Goal: Task Accomplishment & Management: Manage account settings

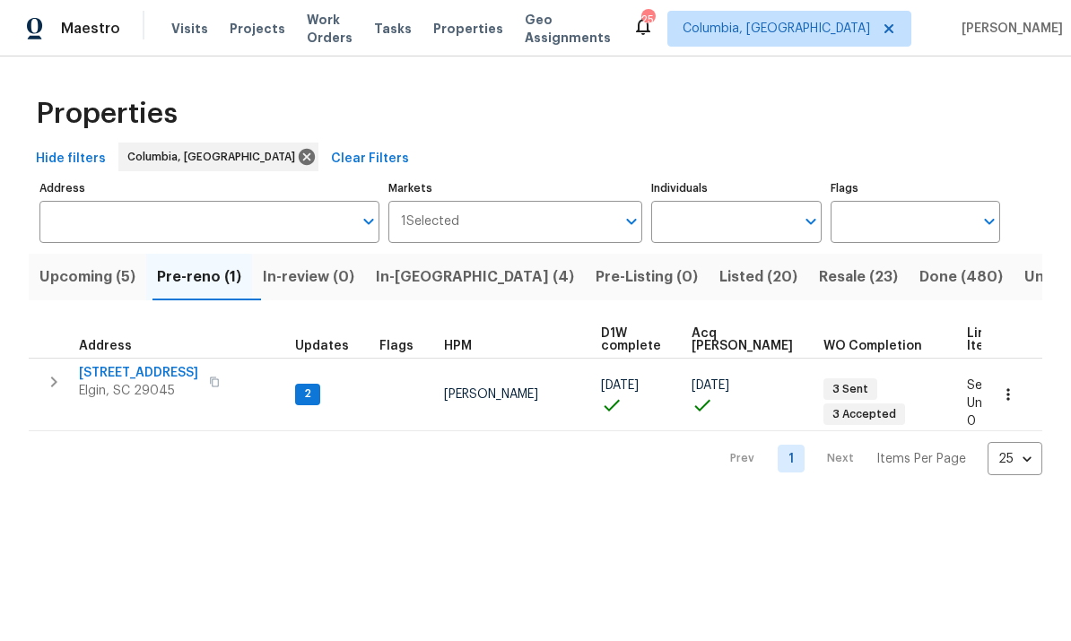
click at [444, 286] on span "In-[GEOGRAPHIC_DATA] (4)" at bounding box center [475, 277] width 198 height 25
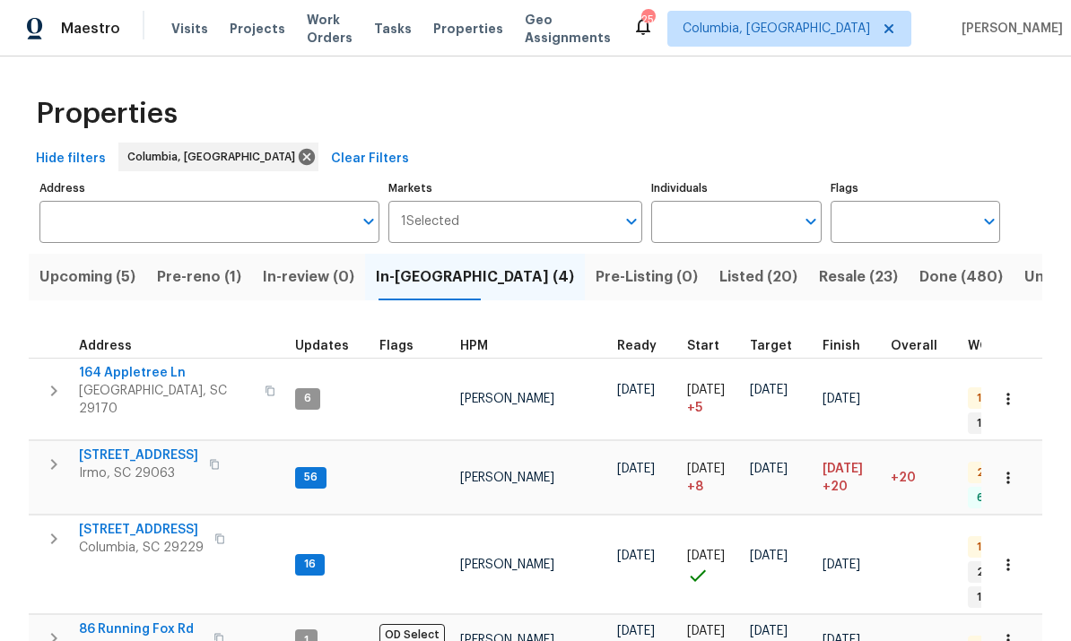
scroll to position [20, 0]
click at [152, 364] on span "164 Appletree Ln" at bounding box center [166, 373] width 175 height 18
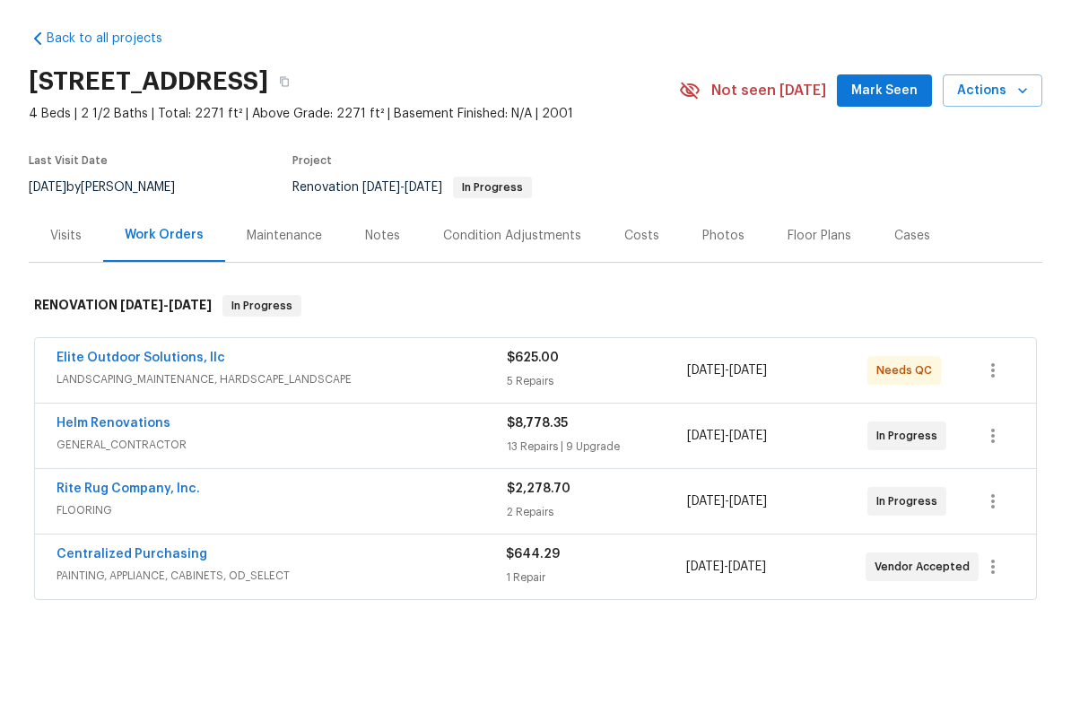
click at [404, 272] on div "Notes" at bounding box center [382, 298] width 78 height 53
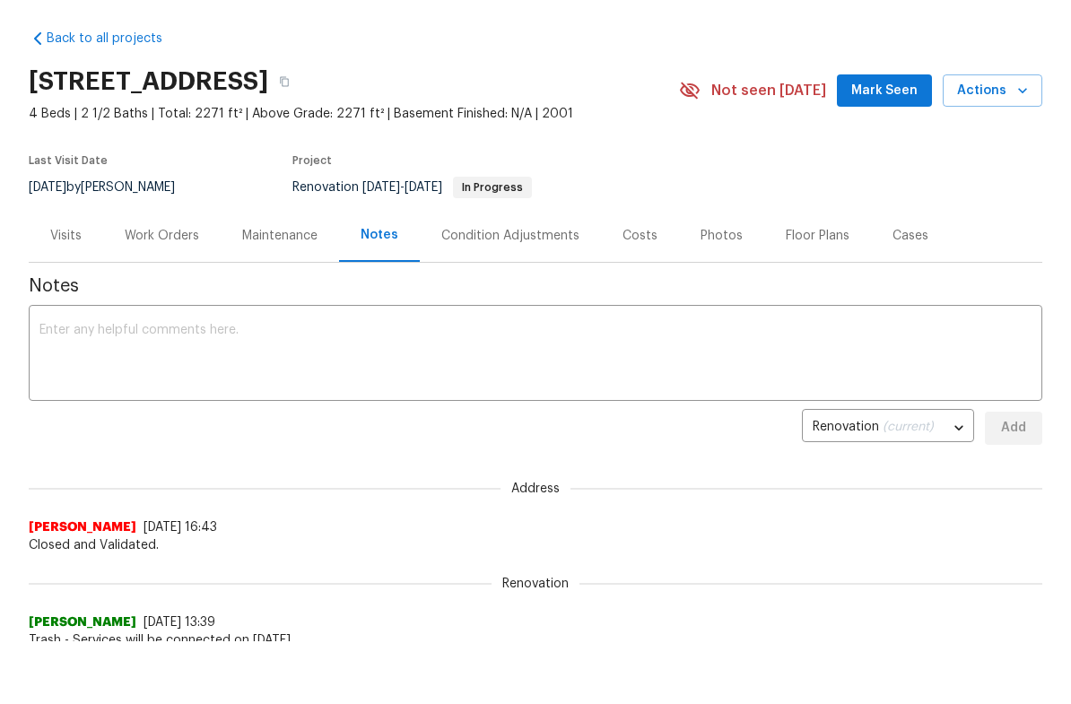
click at [271, 387] on textarea at bounding box center [535, 418] width 992 height 63
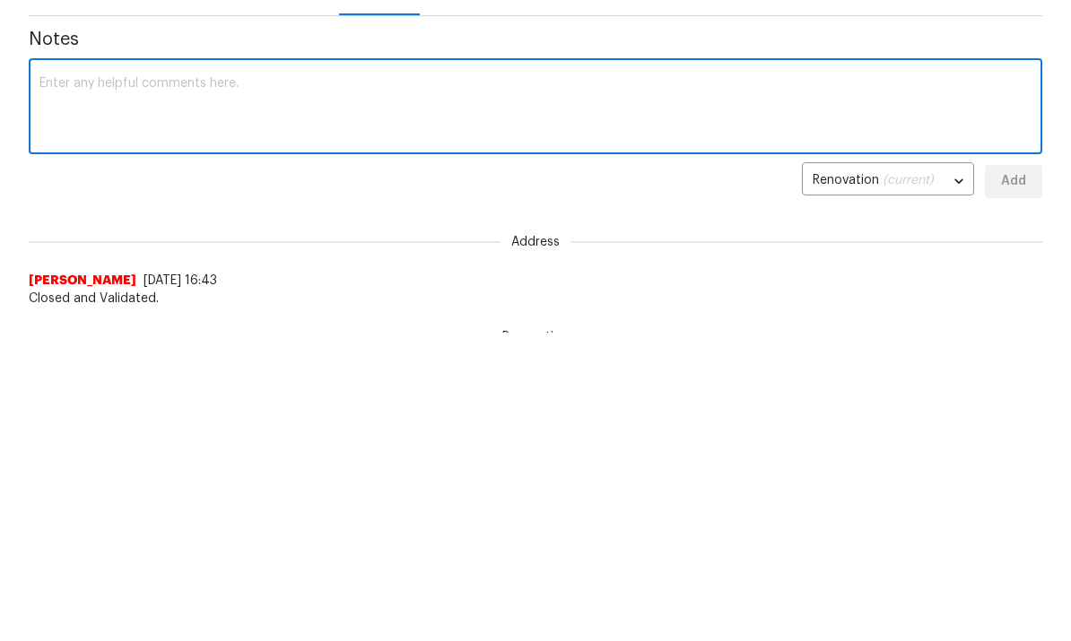
scroll to position [207, 0]
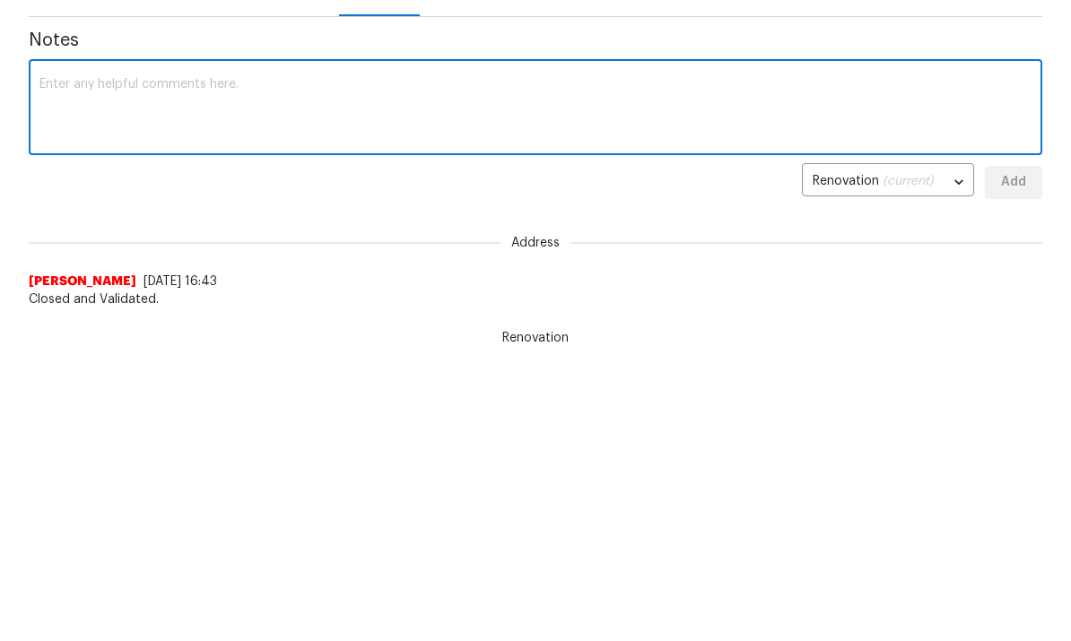
type textarea "F"
type textarea "Contractor is finishing up and flooring went in [DATE]. Landscapers are done."
click at [1012, 273] on span "Add" at bounding box center [1013, 284] width 29 height 22
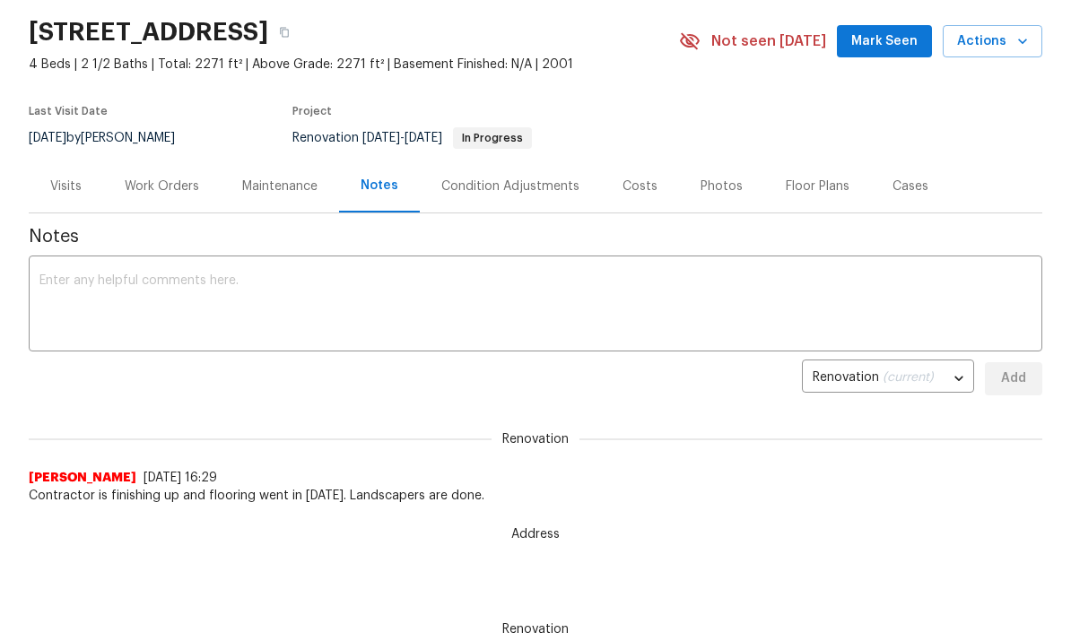
scroll to position [0, 0]
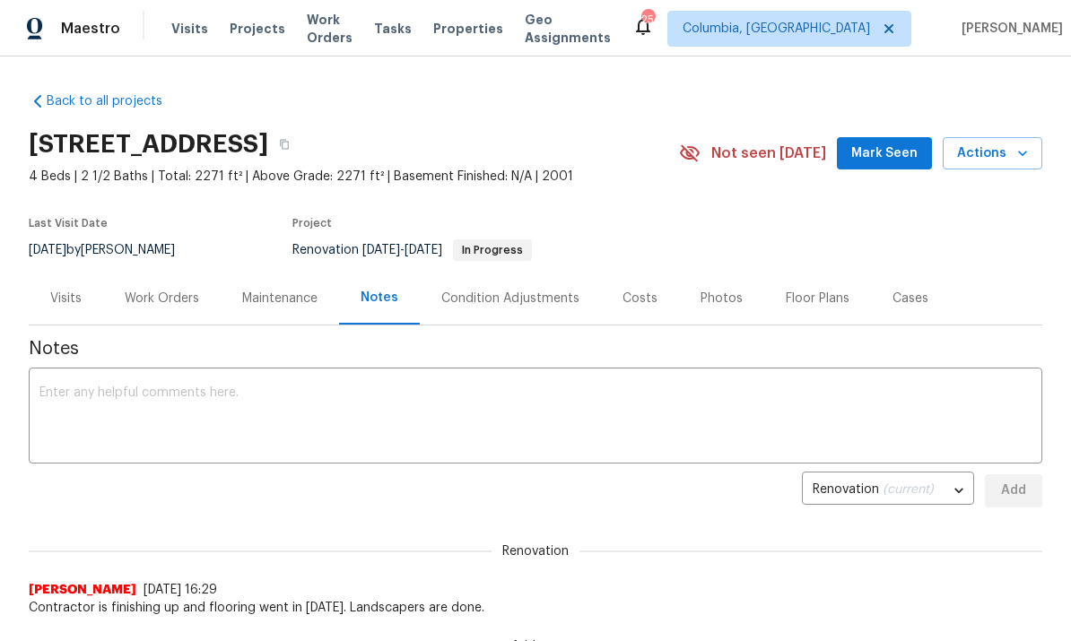
click at [161, 300] on div "Work Orders" at bounding box center [162, 299] width 74 height 18
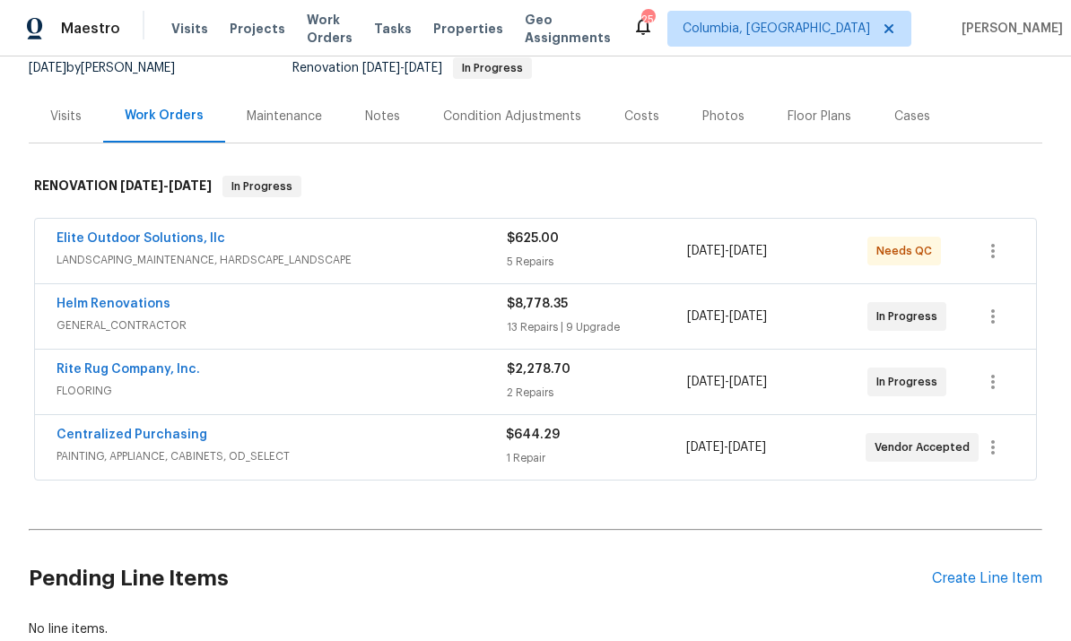
scroll to position [184, 0]
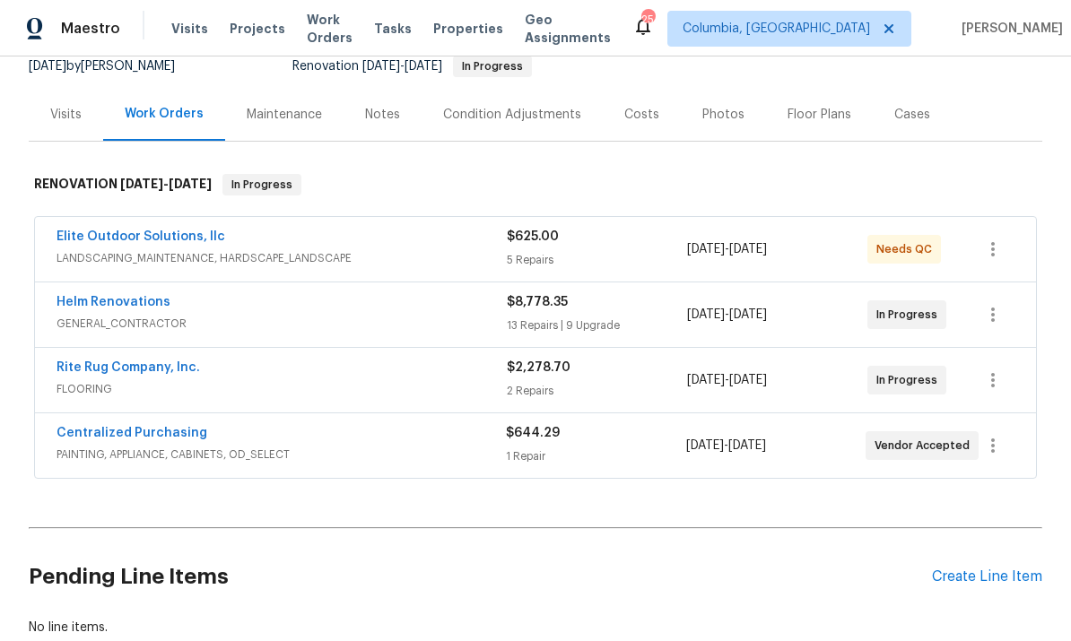
click at [166, 231] on link "Elite Outdoor Solutions, llc" at bounding box center [140, 236] width 169 height 13
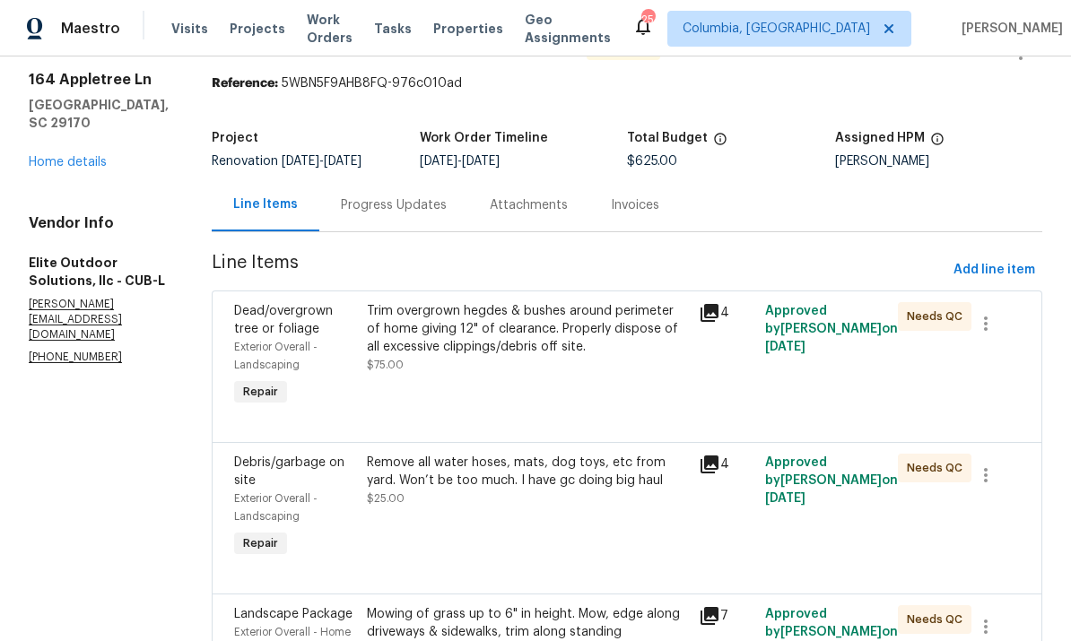
scroll to position [187, 0]
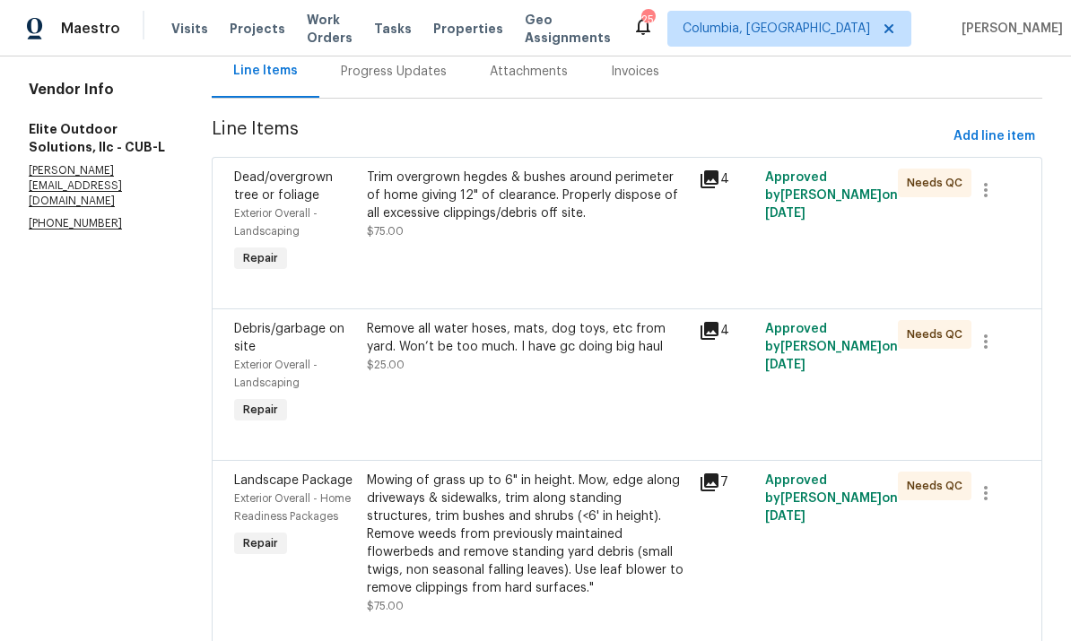
click at [354, 86] on div "Progress Updates" at bounding box center [393, 71] width 149 height 53
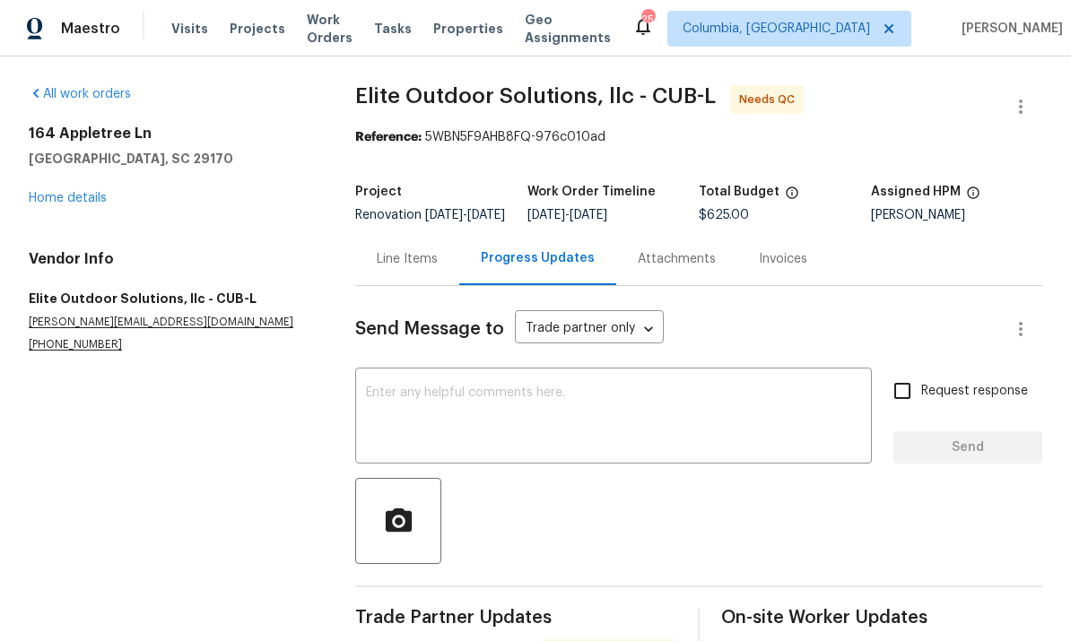
click at [415, 283] on div "Line Items" at bounding box center [407, 258] width 104 height 53
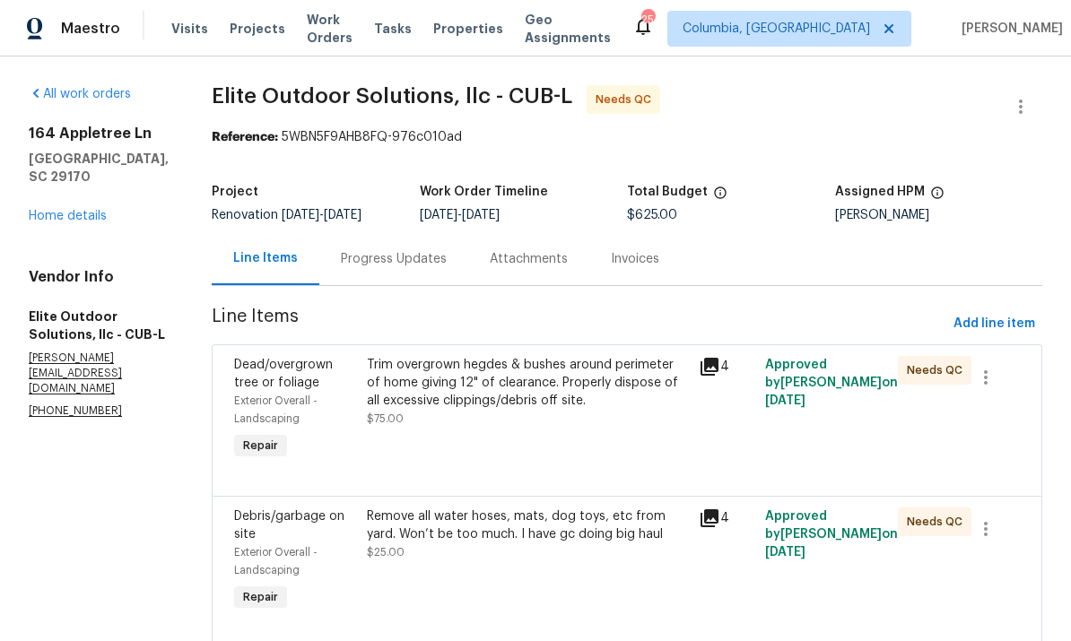
click at [610, 401] on div "Trim overgrown hegdes & bushes around perimeter of home giving 12" of clearance…" at bounding box center [527, 383] width 321 height 54
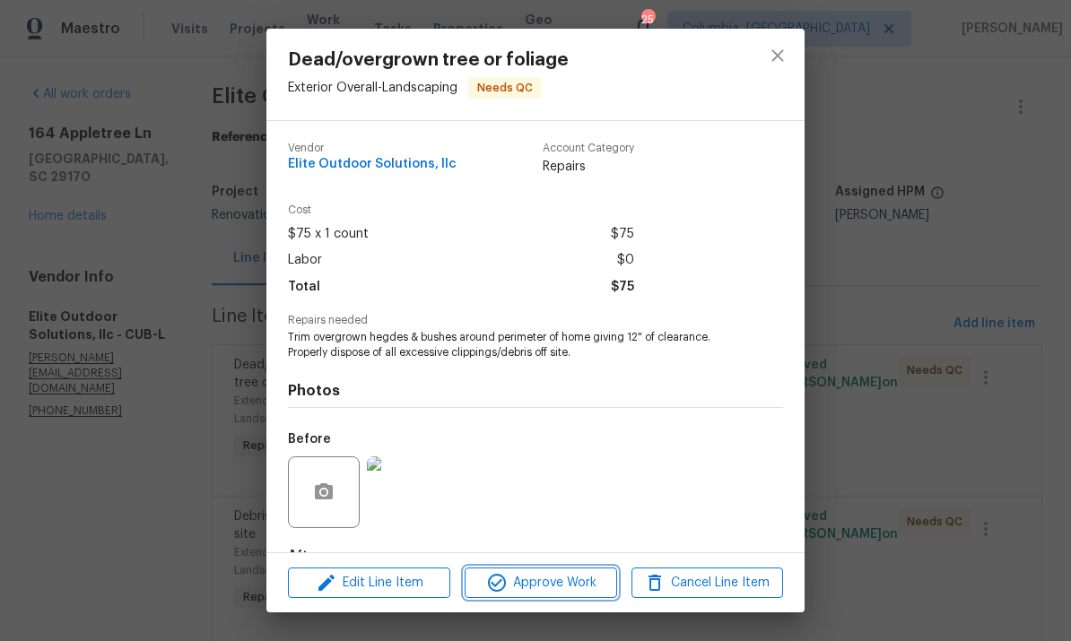
click at [563, 585] on span "Approve Work" at bounding box center [540, 583] width 141 height 22
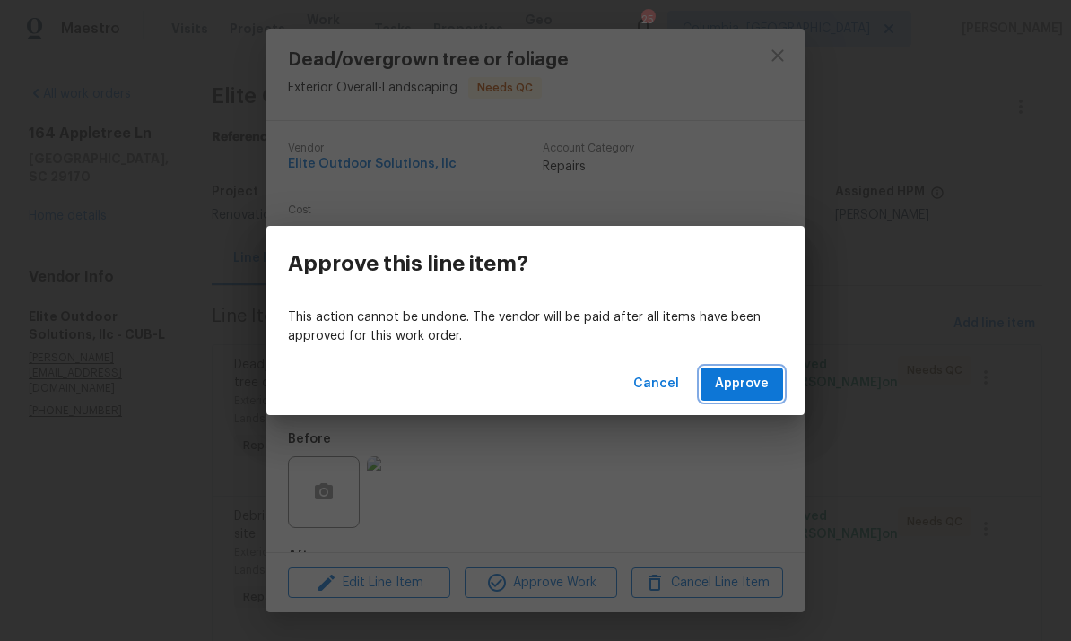
click at [748, 381] on span "Approve" at bounding box center [742, 384] width 54 height 22
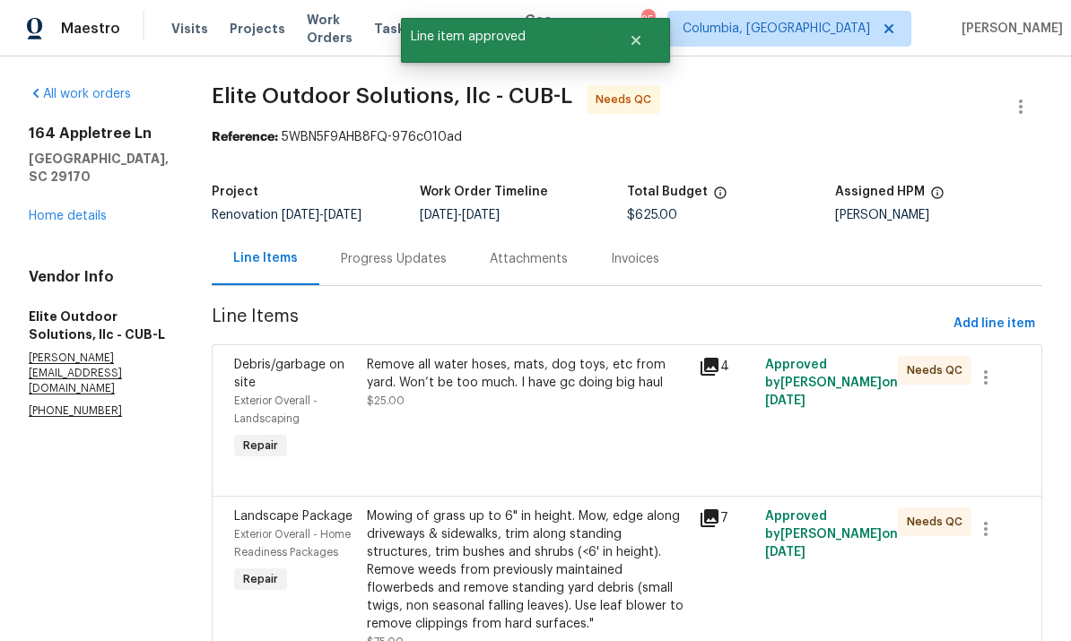
click at [572, 436] on div "Remove all water hoses, mats, dog toys, etc from yard. Won’t be too much. I hav…" at bounding box center [527, 410] width 332 height 118
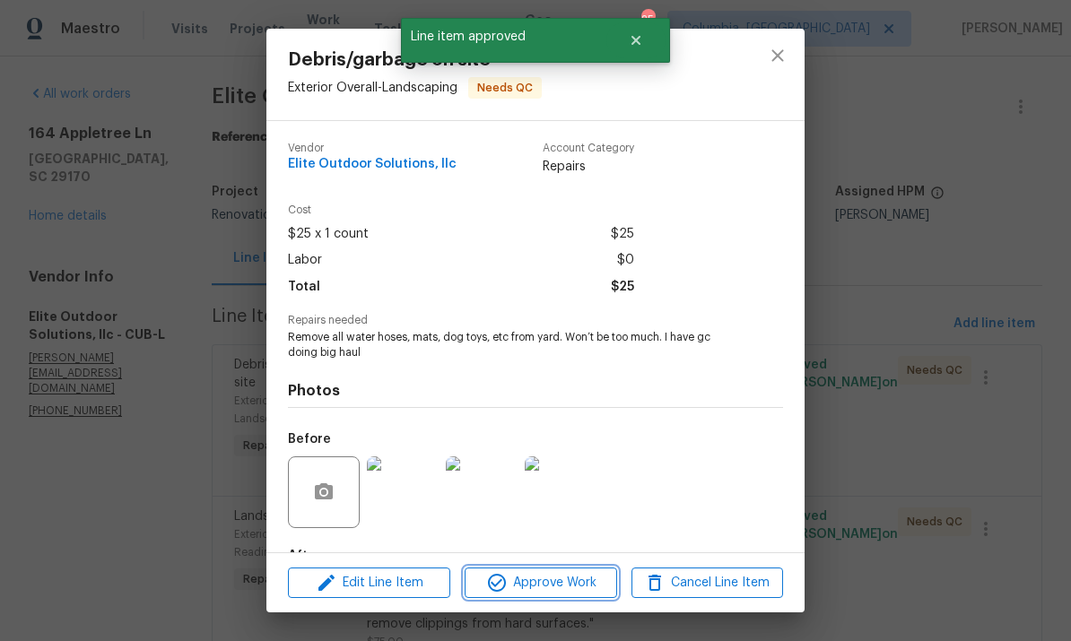
click at [561, 586] on span "Approve Work" at bounding box center [540, 583] width 141 height 22
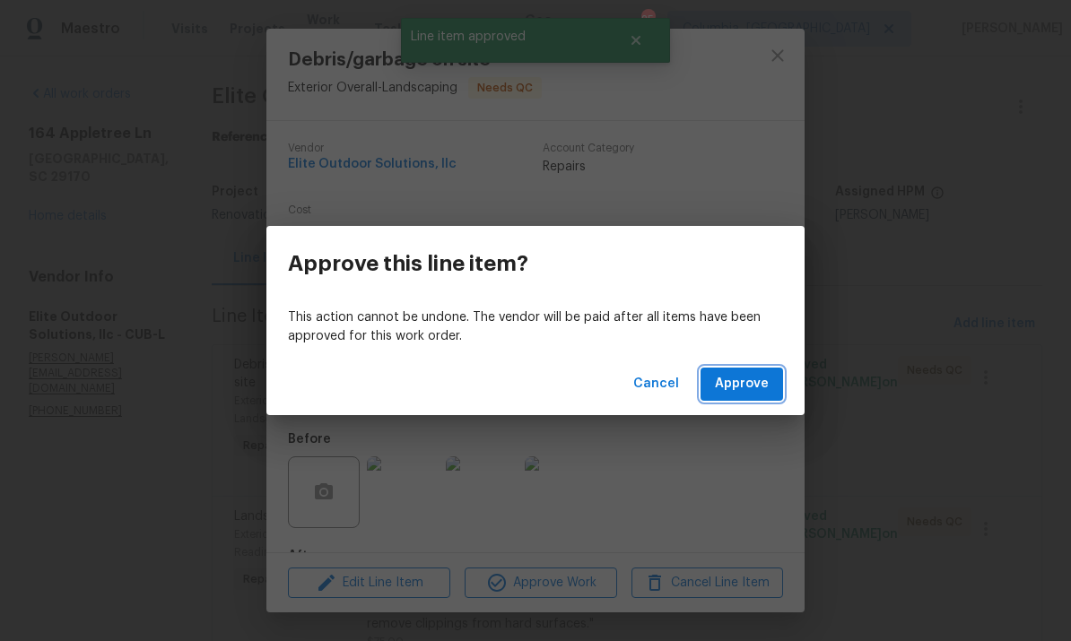
click at [748, 378] on span "Approve" at bounding box center [742, 384] width 54 height 22
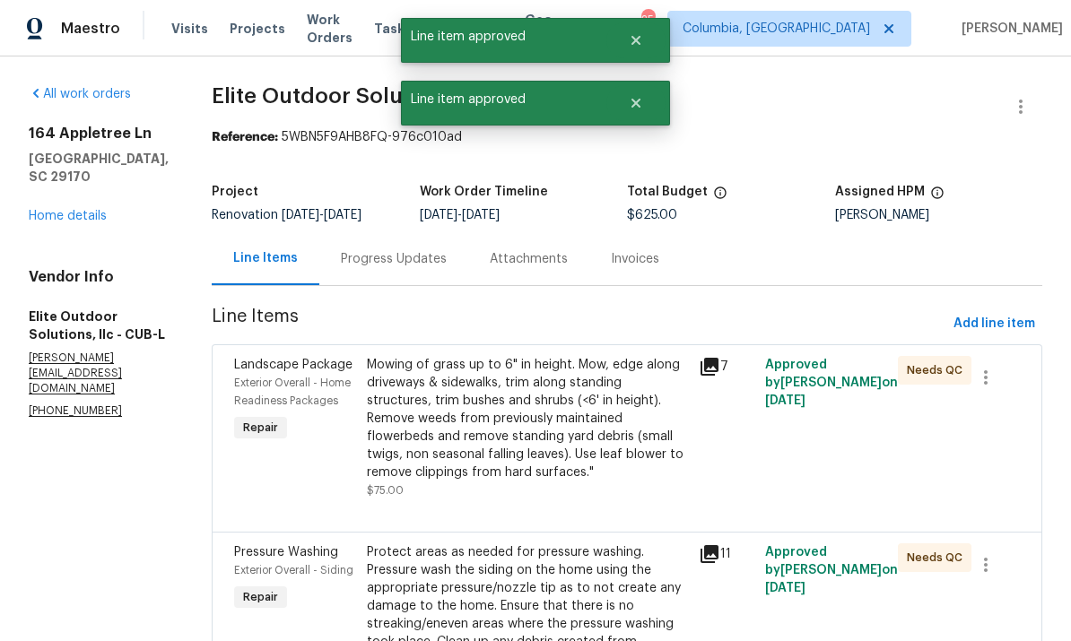
click at [520, 422] on div "Mowing of grass up to 6" in height. Mow, edge along driveways & sidewalks, trim…" at bounding box center [527, 419] width 321 height 126
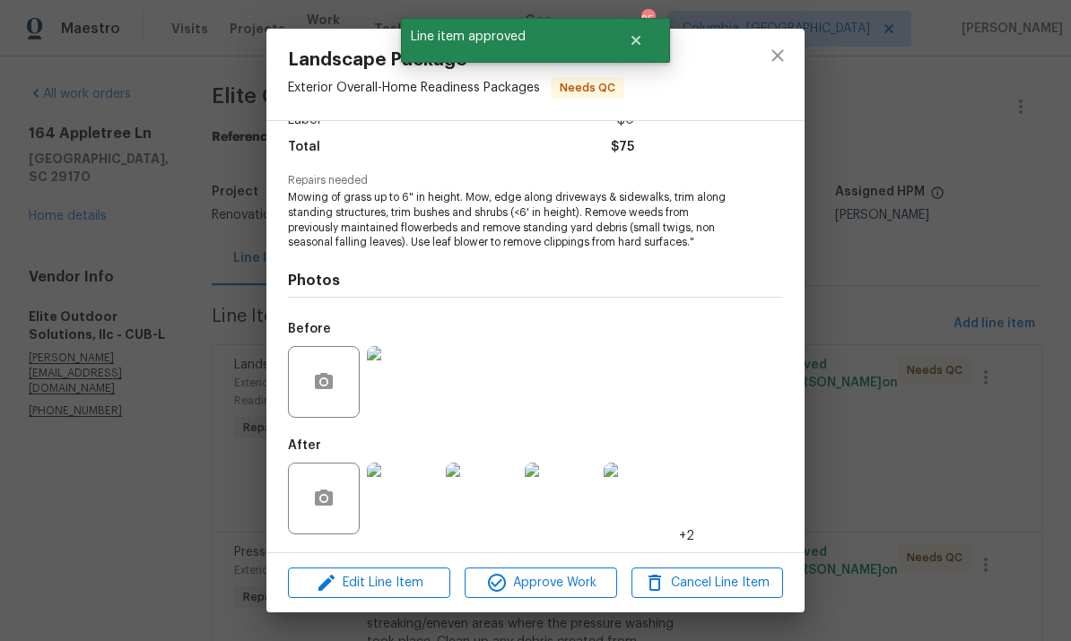
scroll to position [142, 0]
click at [535, 590] on span "Approve Work" at bounding box center [540, 583] width 141 height 22
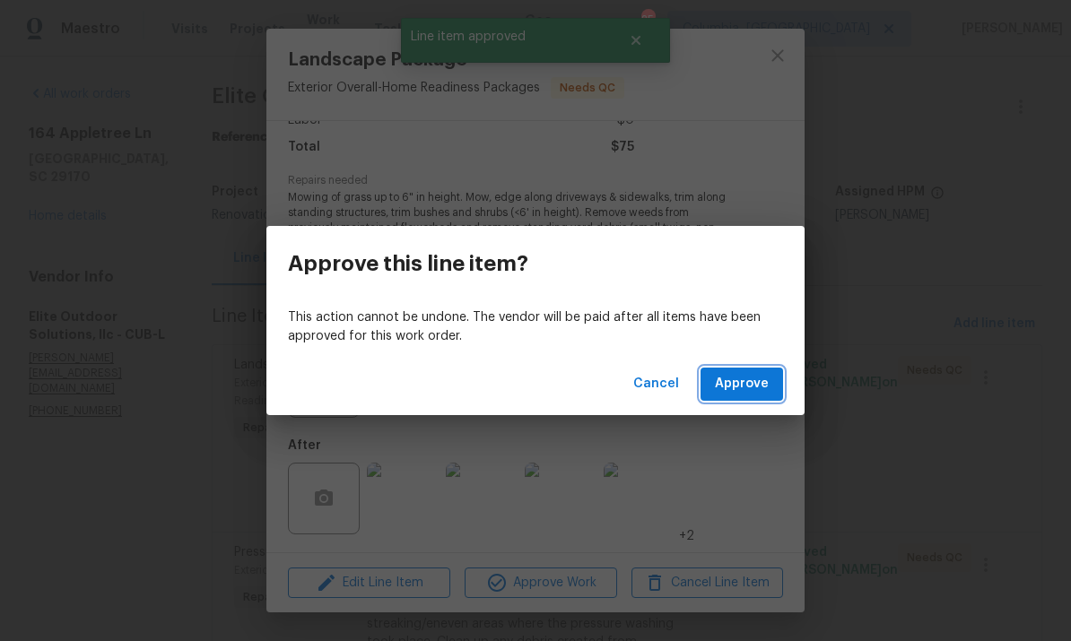
click at [736, 386] on span "Approve" at bounding box center [742, 384] width 54 height 22
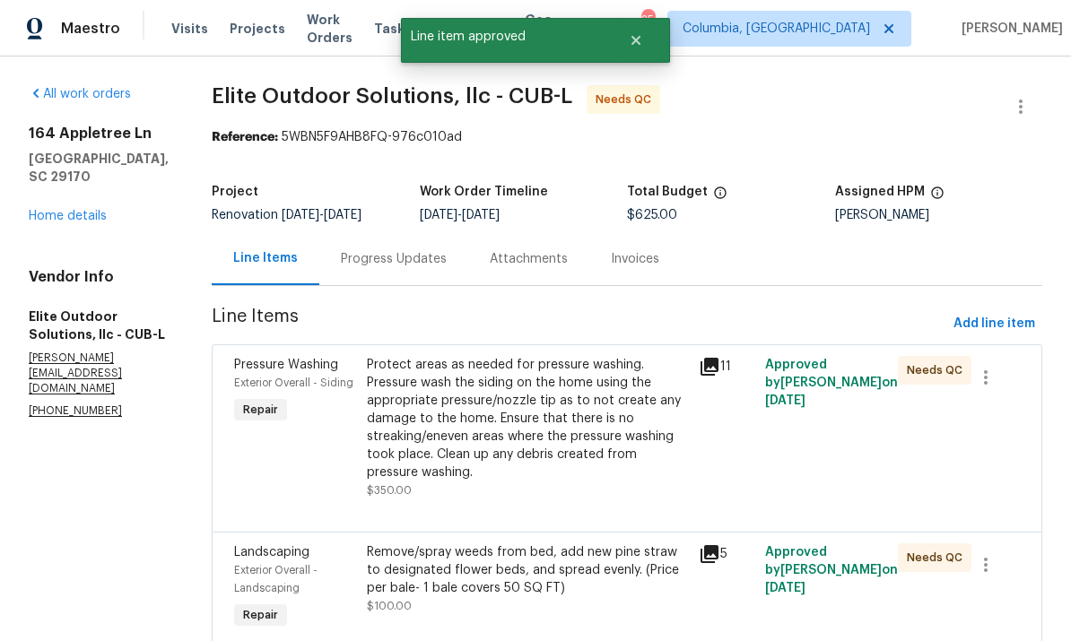
click at [551, 449] on div "Protect areas as needed for pressure washing. Pressure wash the siding on the h…" at bounding box center [527, 419] width 321 height 126
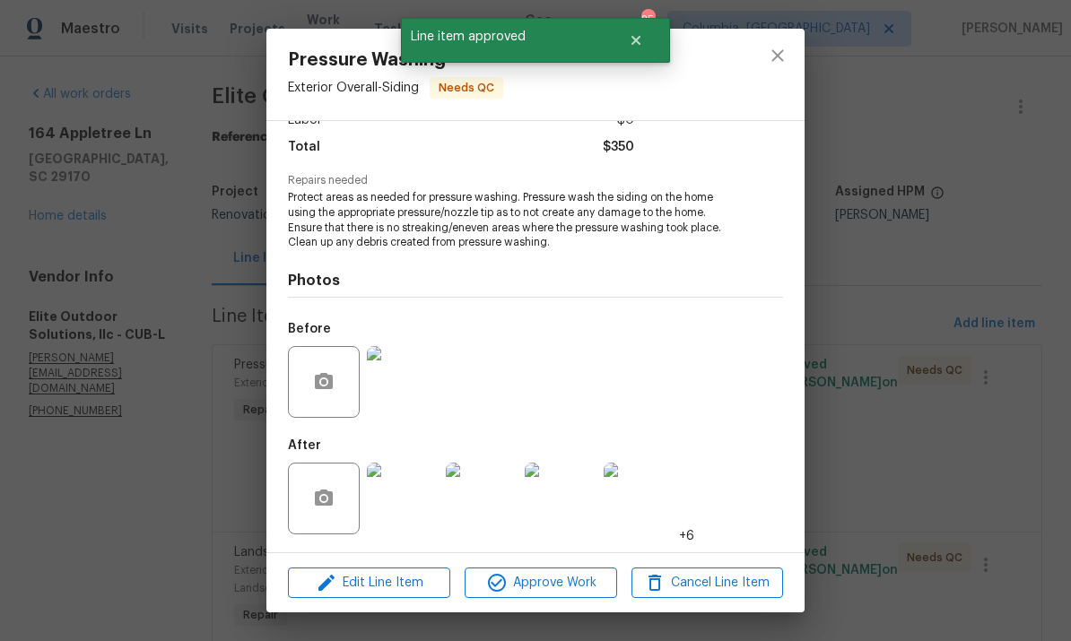
click at [402, 488] on img at bounding box center [403, 499] width 72 height 72
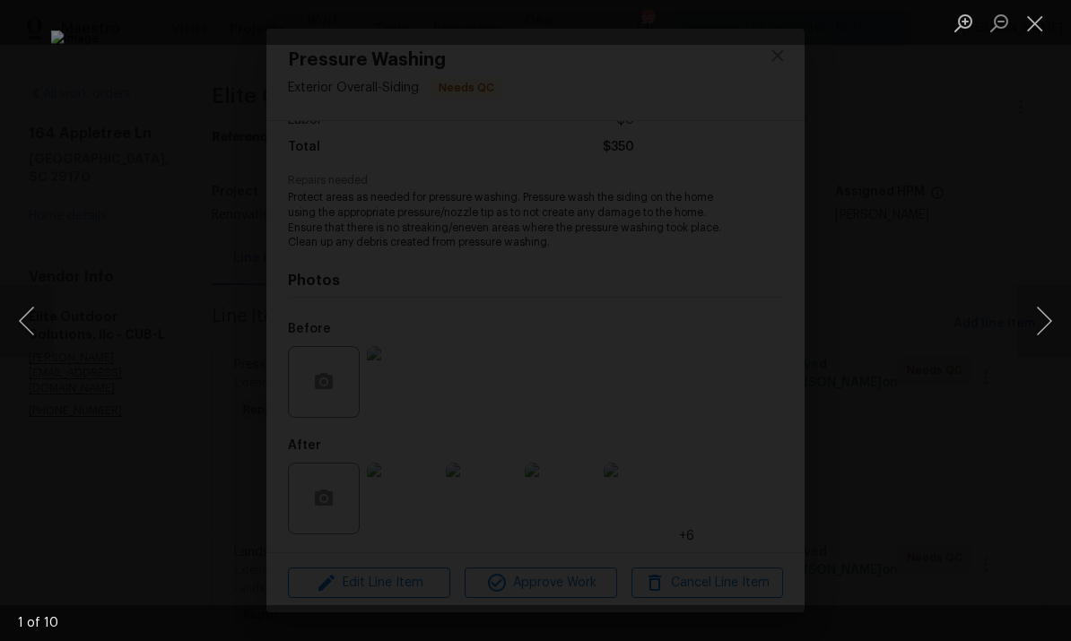
click at [1038, 27] on button "Close lightbox" at bounding box center [1035, 22] width 36 height 31
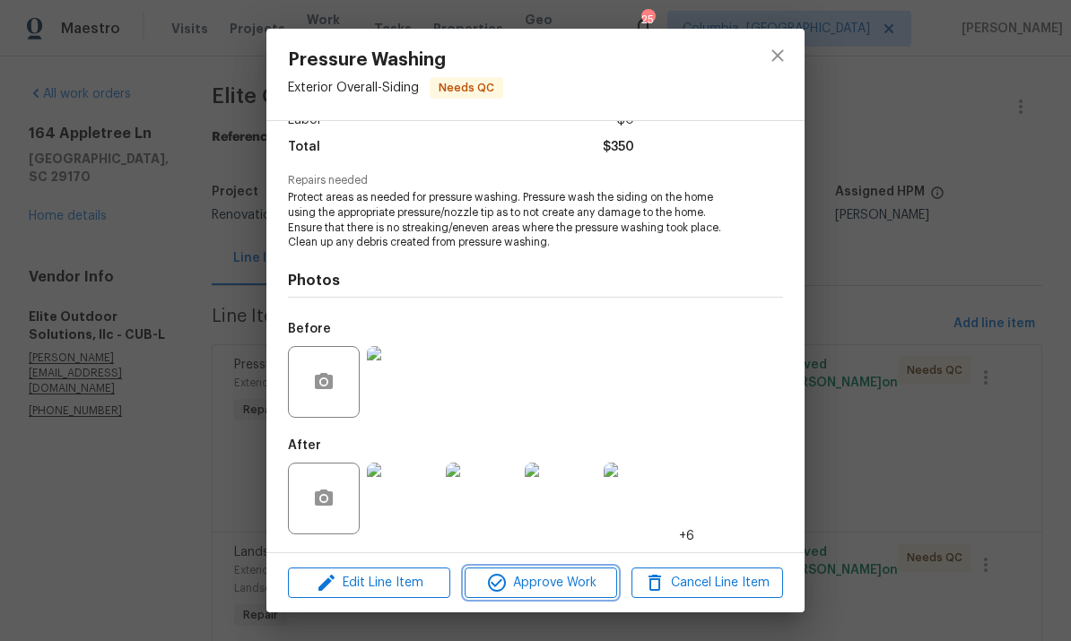
click at [560, 579] on span "Approve Work" at bounding box center [540, 583] width 141 height 22
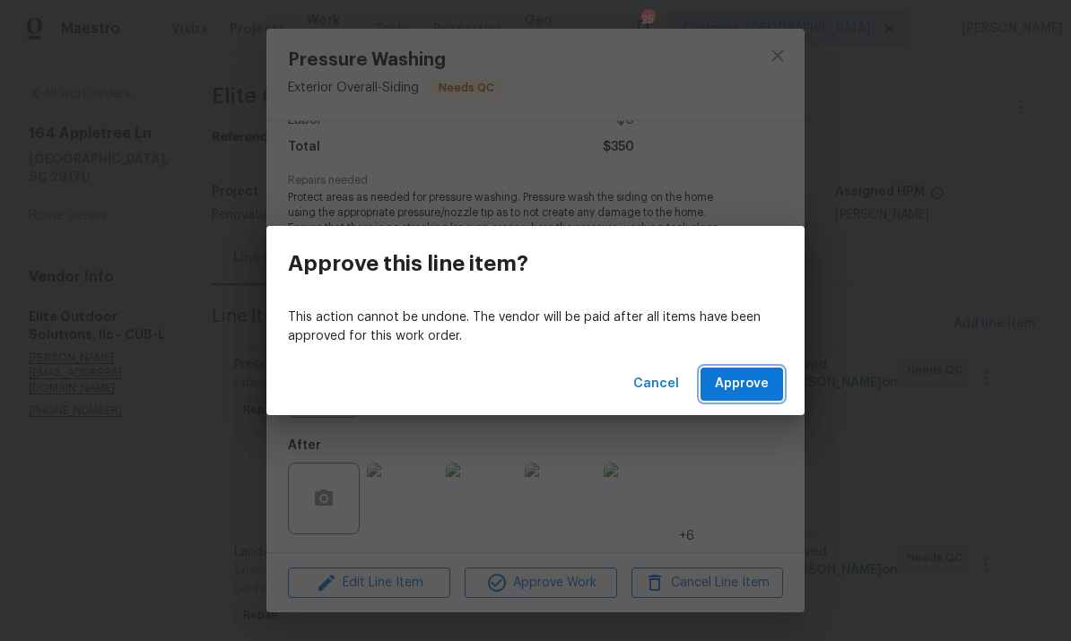
click at [752, 369] on button "Approve" at bounding box center [741, 384] width 83 height 33
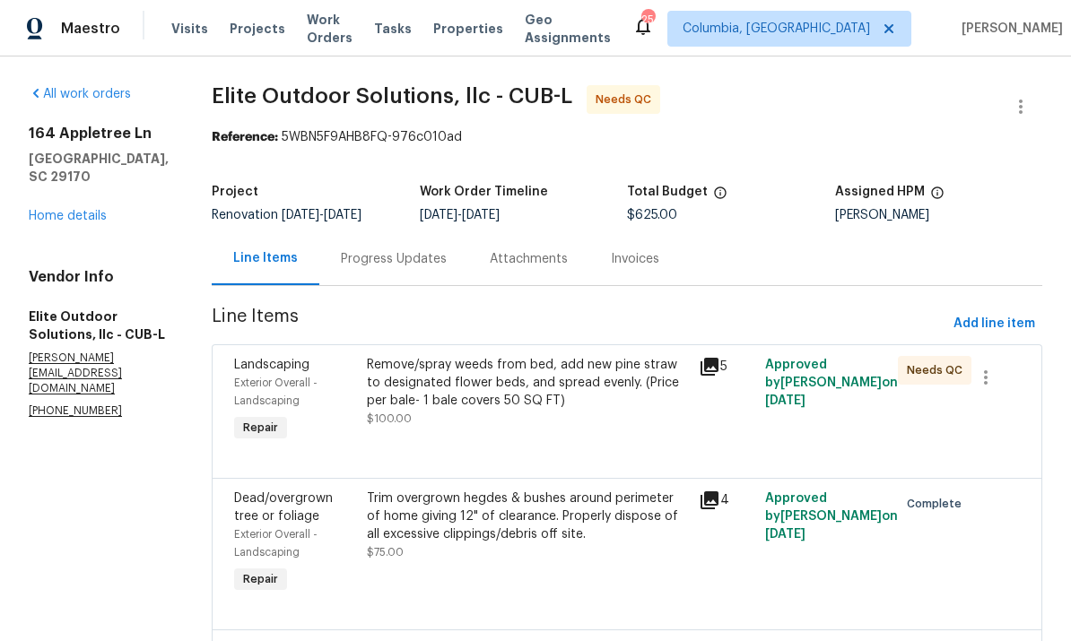
click at [466, 434] on div "Remove/spray weeds from bed, add new pine straw to designated flower beds, and …" at bounding box center [527, 401] width 332 height 100
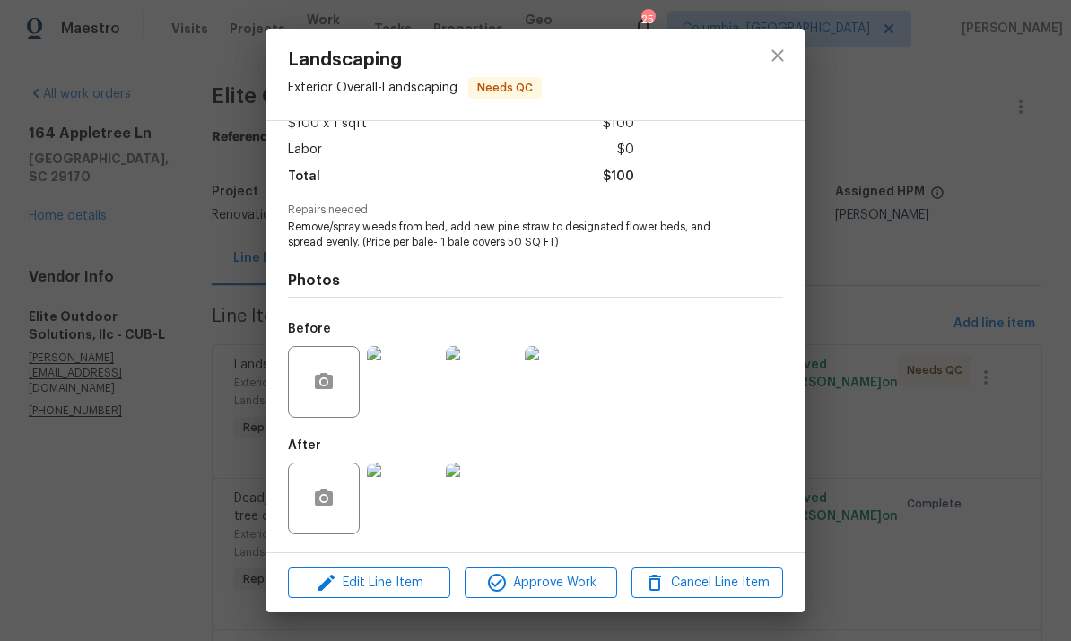
scroll to position [114, 0]
click at [398, 498] on img at bounding box center [403, 499] width 72 height 72
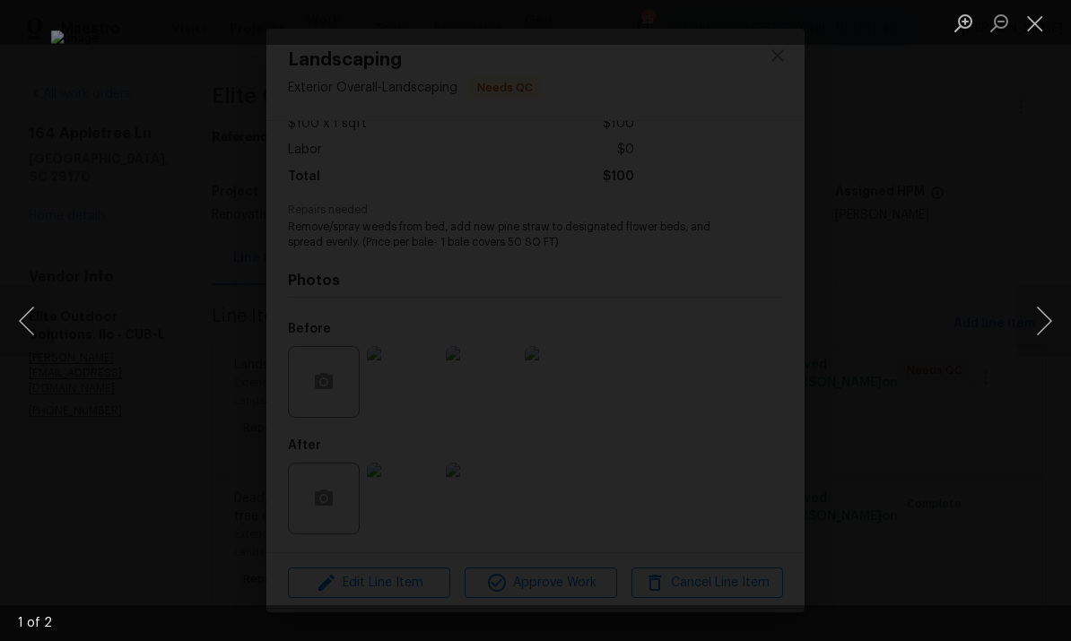
click at [1062, 326] on button "Next image" at bounding box center [1044, 321] width 54 height 72
click at [1044, 34] on button "Close lightbox" at bounding box center [1035, 22] width 36 height 31
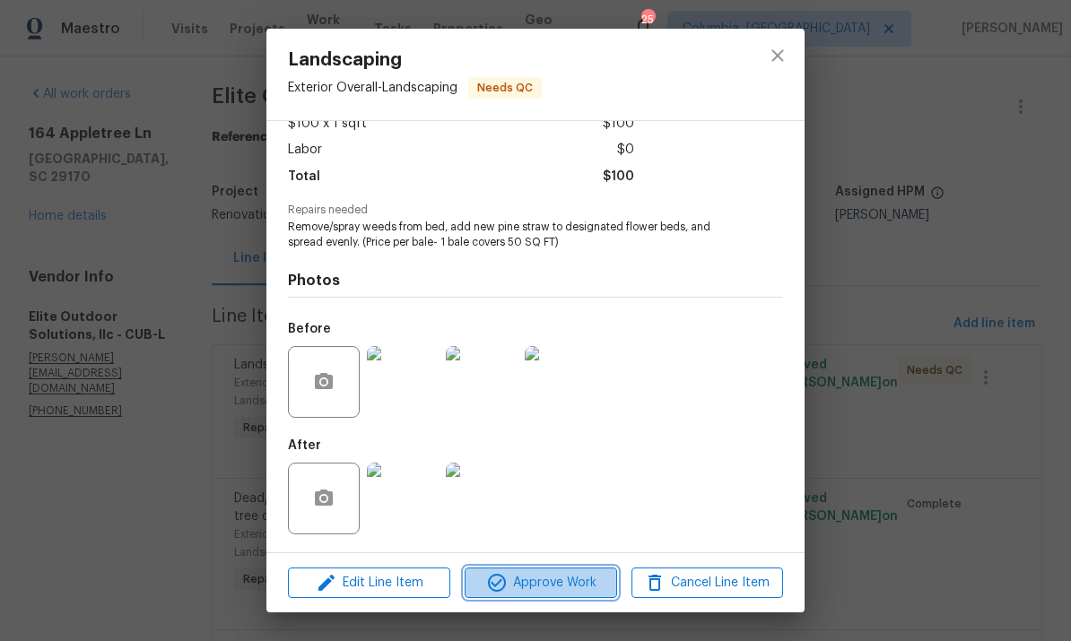
click at [561, 585] on span "Approve Work" at bounding box center [540, 583] width 141 height 22
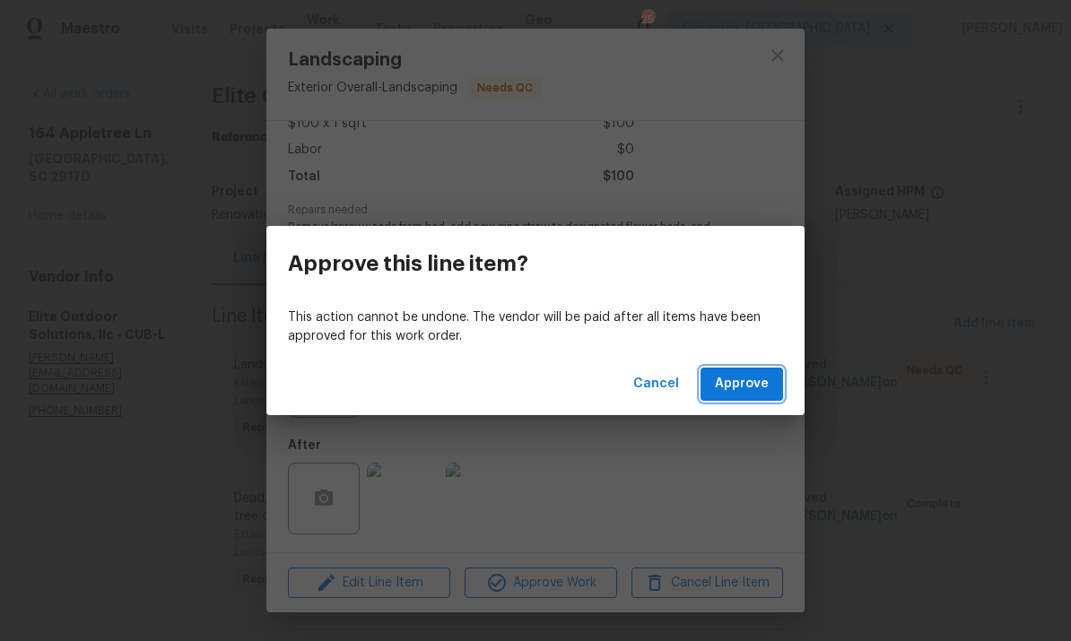
click at [754, 398] on button "Approve" at bounding box center [741, 384] width 83 height 33
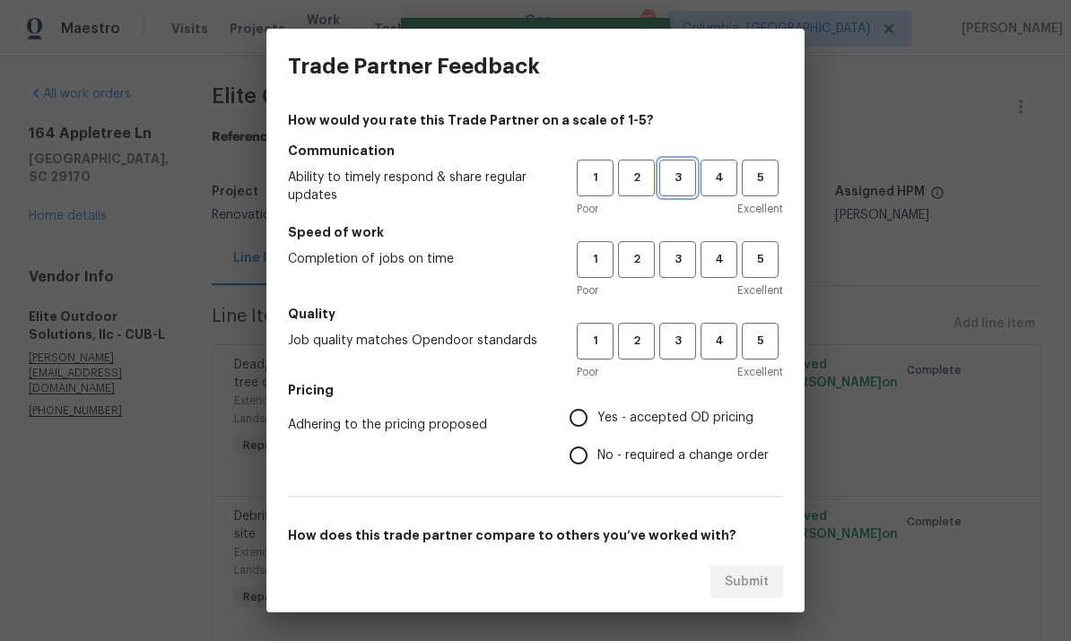
click at [688, 178] on span "3" at bounding box center [677, 178] width 33 height 21
click at [674, 257] on span "3" at bounding box center [677, 259] width 33 height 21
click at [719, 170] on span "4" at bounding box center [718, 178] width 33 height 21
click at [703, 276] on button "4" at bounding box center [718, 259] width 37 height 37
click at [717, 351] on span "4" at bounding box center [718, 341] width 33 height 21
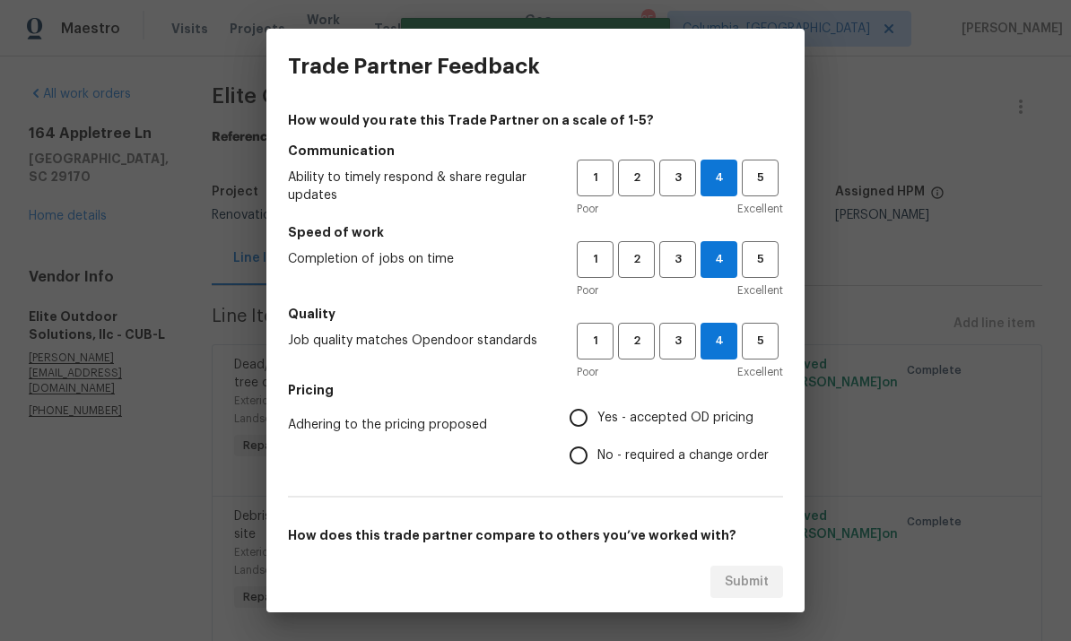
click at [580, 416] on input "Yes - accepted OD pricing" at bounding box center [579, 418] width 38 height 38
radio input "true"
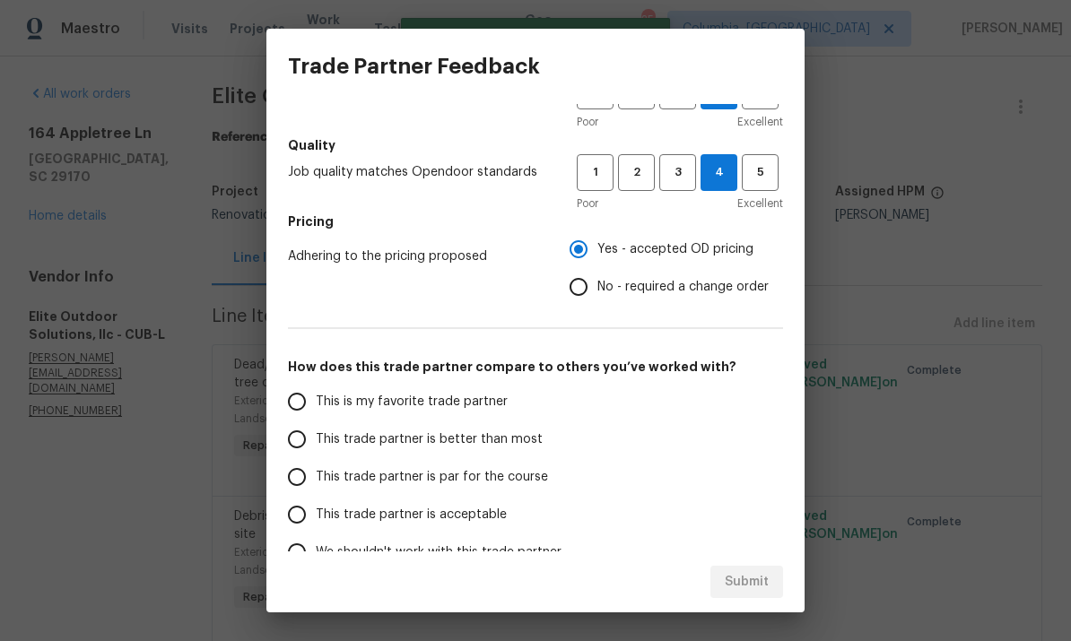
scroll to position [172, 0]
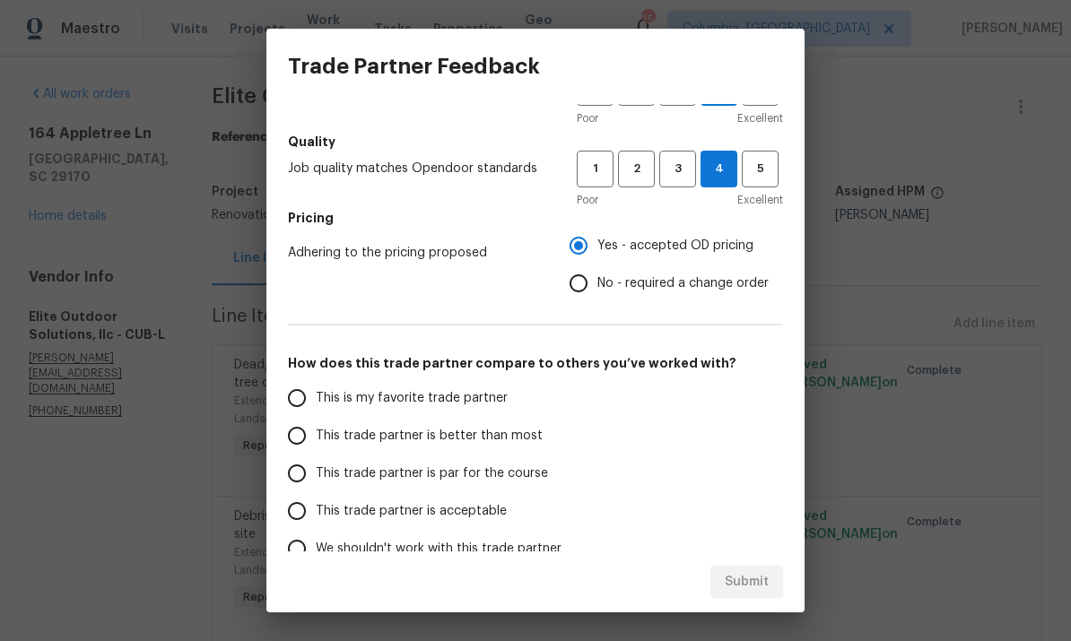
click at [283, 467] on input "This trade partner is par for the course" at bounding box center [297, 474] width 38 height 38
click at [744, 579] on span "Submit" at bounding box center [747, 582] width 44 height 22
radio input "true"
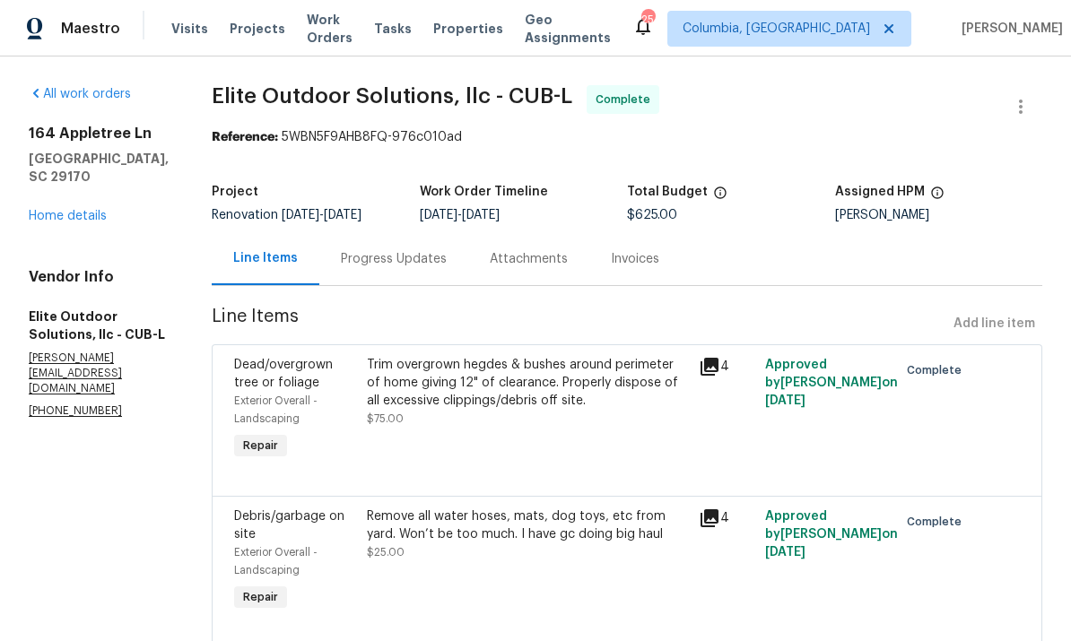
click at [74, 222] on link "Home details" at bounding box center [68, 216] width 78 height 13
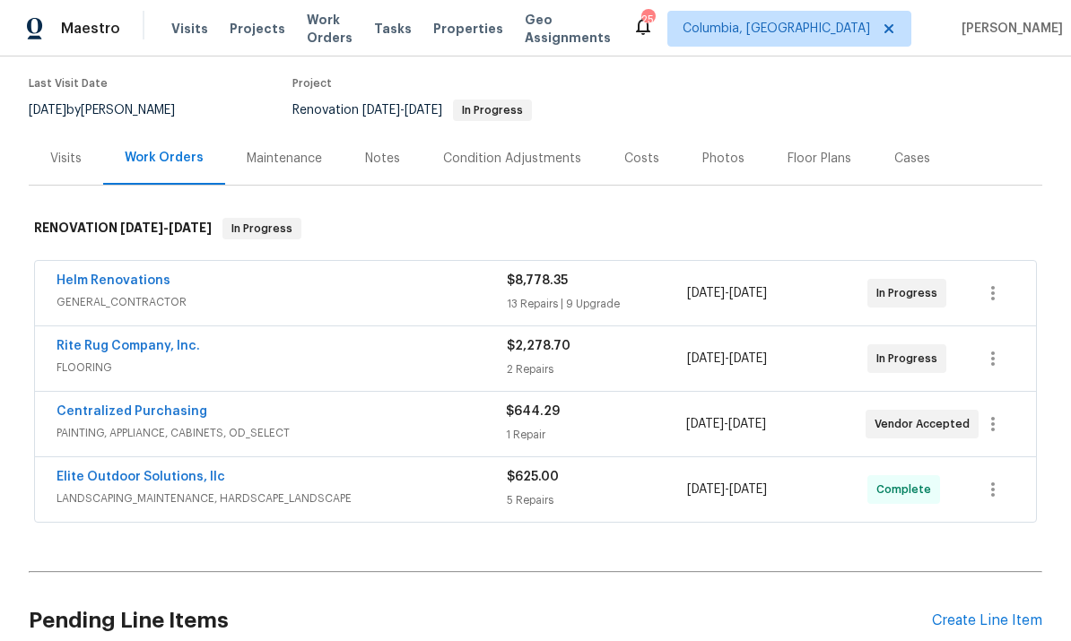
scroll to position [141, 0]
click at [382, 169] on div "Notes" at bounding box center [382, 157] width 78 height 53
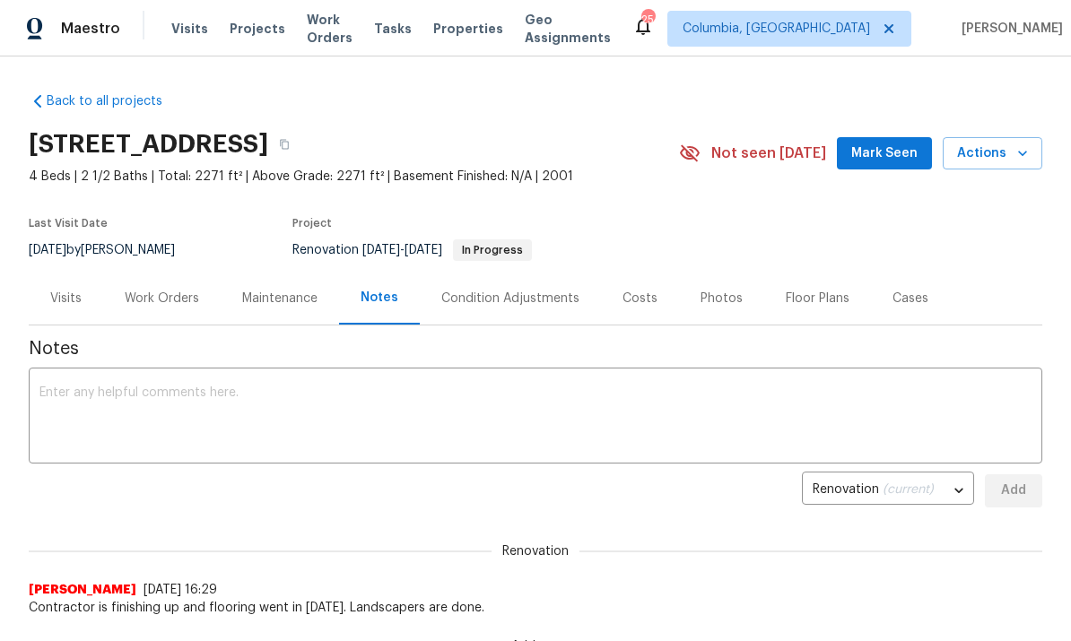
click at [152, 306] on div "Work Orders" at bounding box center [162, 299] width 74 height 18
